Goal: Check status: Check status

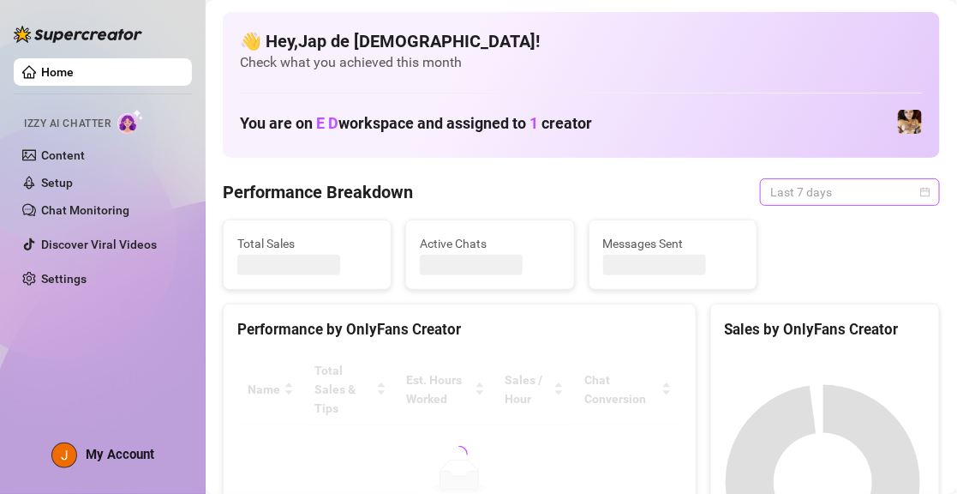
click at [792, 195] on span "Last 7 days" at bounding box center [849, 192] width 159 height 26
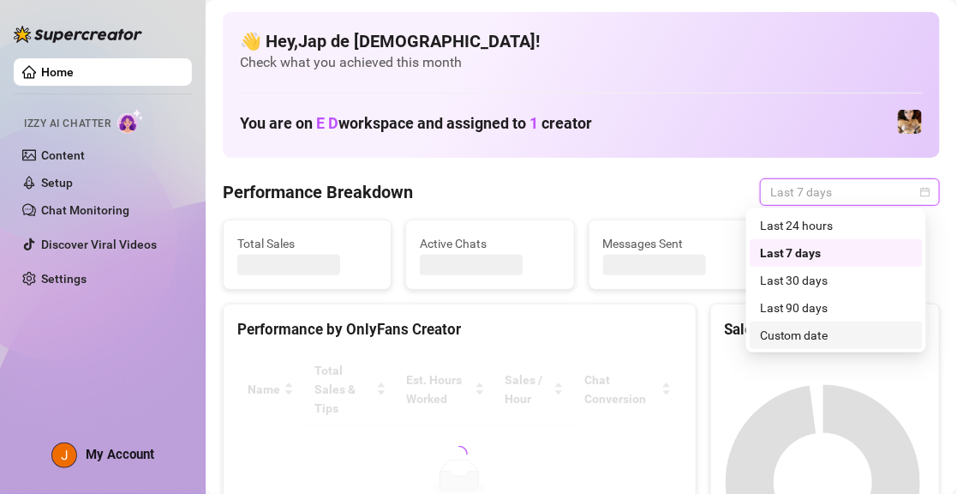
click at [811, 340] on div "Custom date" at bounding box center [836, 335] width 153 height 19
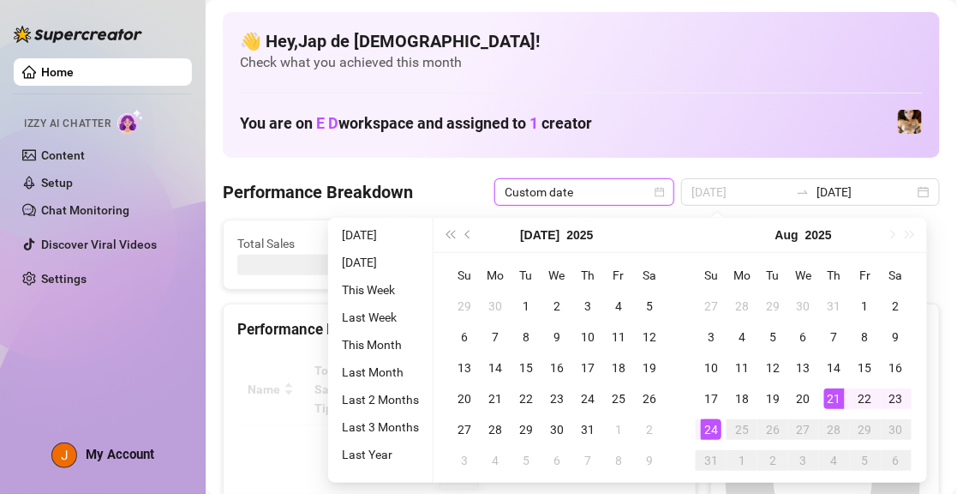
type input "[DATE]"
click at [826, 393] on div "21" at bounding box center [834, 398] width 21 height 21
type input "[DATE]"
click at [719, 423] on div "24" at bounding box center [711, 429] width 21 height 21
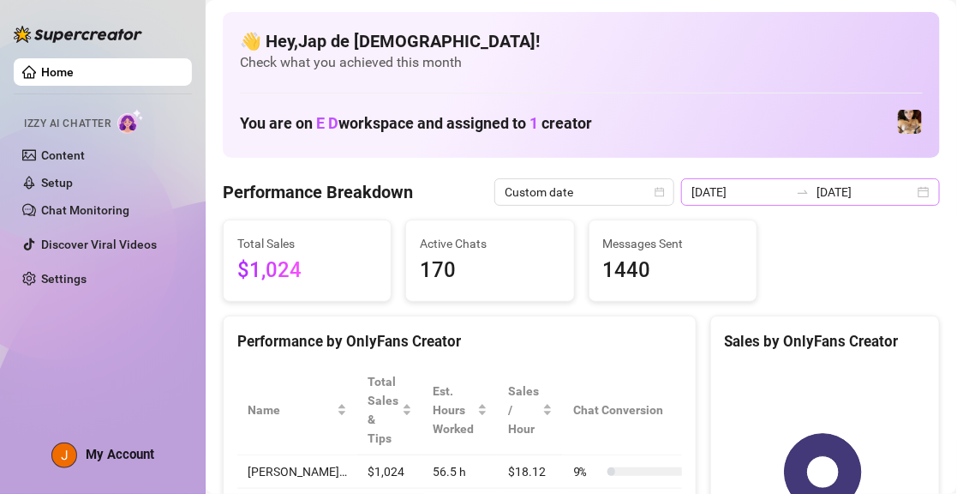
click at [796, 195] on icon "swap-right" at bounding box center [803, 192] width 14 height 14
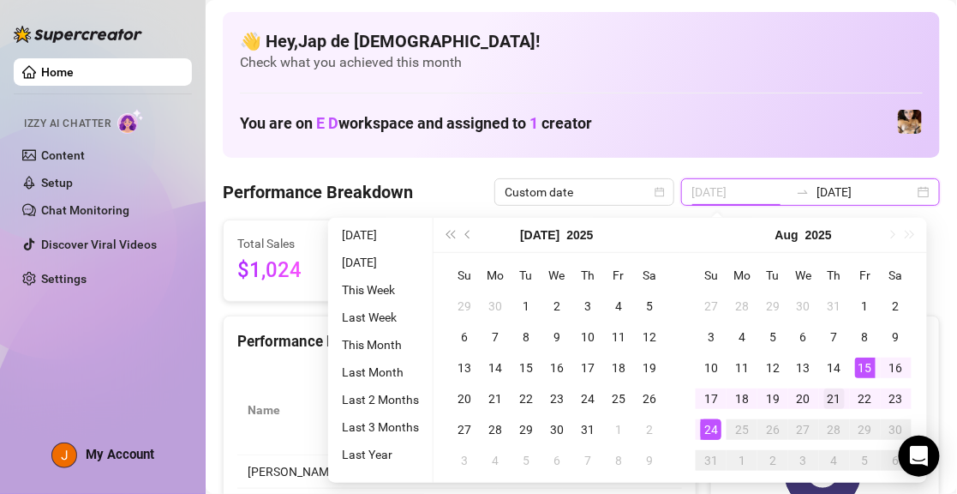
type input "[DATE]"
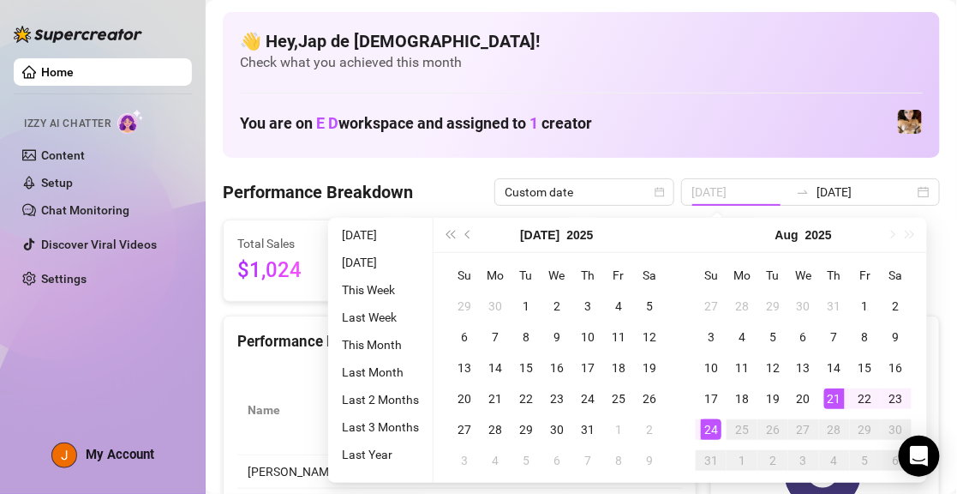
click at [834, 398] on div "21" at bounding box center [834, 398] width 21 height 21
type input "[DATE]"
click at [706, 429] on div "24" at bounding box center [711, 429] width 21 height 21
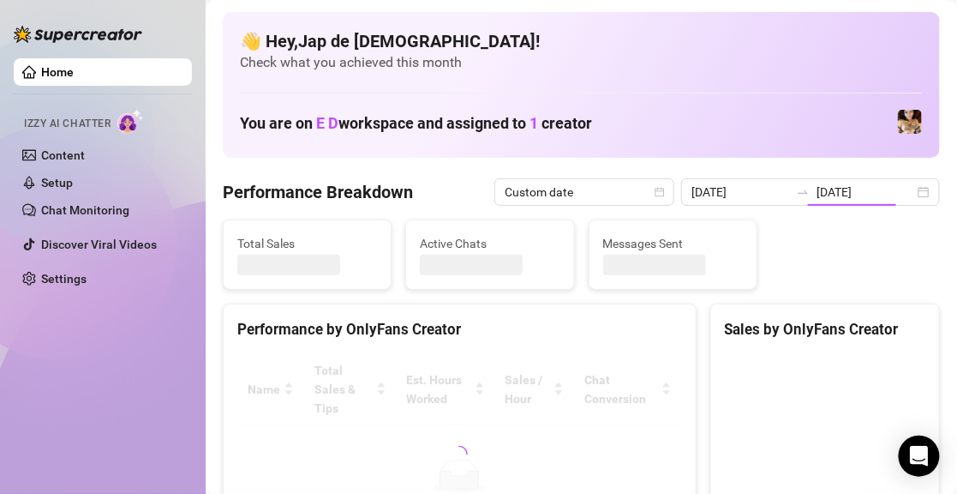
type input "[DATE]"
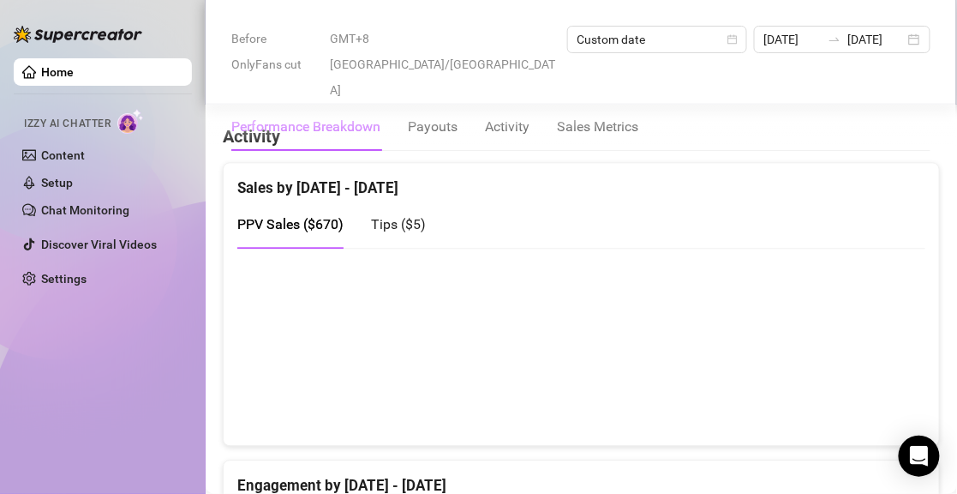
scroll to position [943, 0]
